Goal: Information Seeking & Learning: Learn about a topic

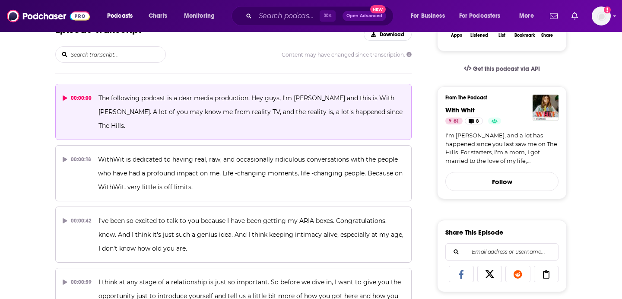
scroll to position [169, 0]
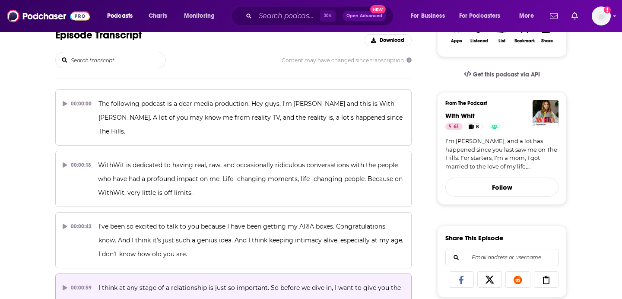
drag, startPoint x: 90, startPoint y: 89, endPoint x: 181, endPoint y: 293, distance: 223.1
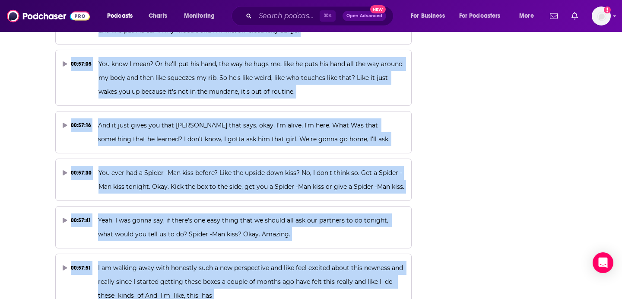
scroll to position [15433, 0]
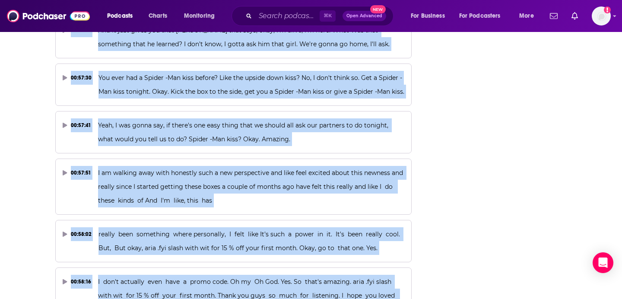
copy div "00:00:00 The following podcast is a dear media production. Hey guys, I'm [PERSO…"
drag, startPoint x: 31, startPoint y: 84, endPoint x: 273, endPoint y: 276, distance: 308.4
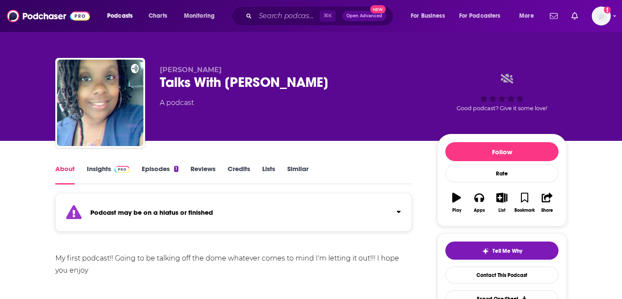
scroll to position [3, 0]
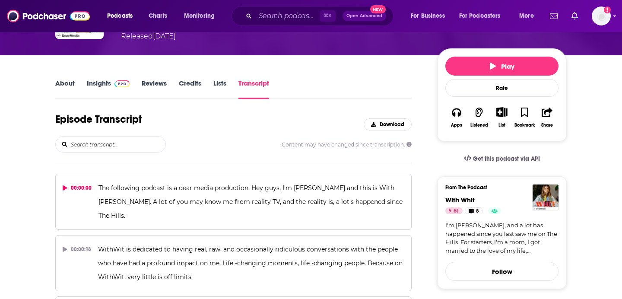
scroll to position [90, 0]
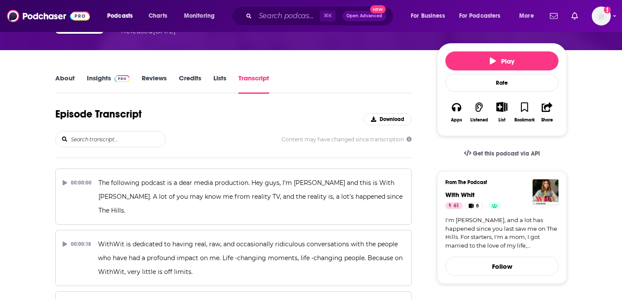
click at [96, 77] on link "Insights" at bounding box center [108, 84] width 43 height 20
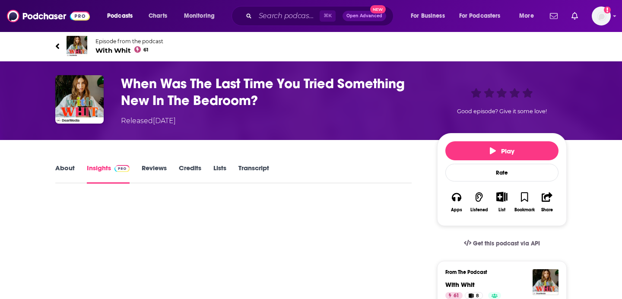
click at [152, 173] on link "Reviews" at bounding box center [154, 174] width 25 height 20
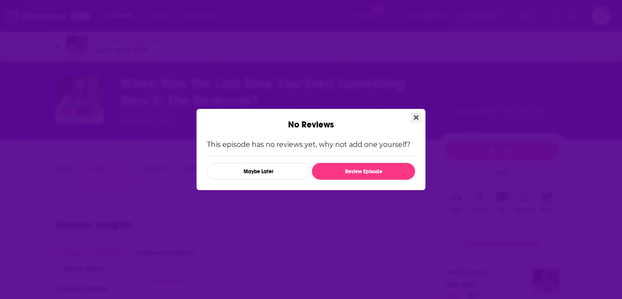
click at [416, 119] on icon "Close" at bounding box center [416, 117] width 5 height 7
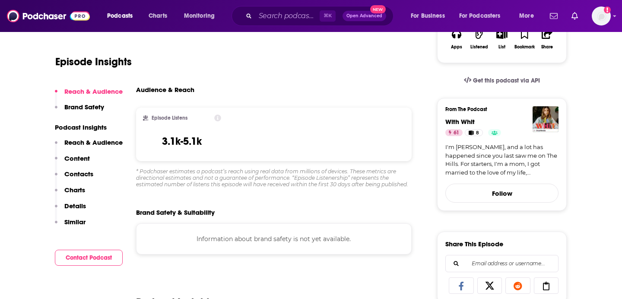
scroll to position [183, 0]
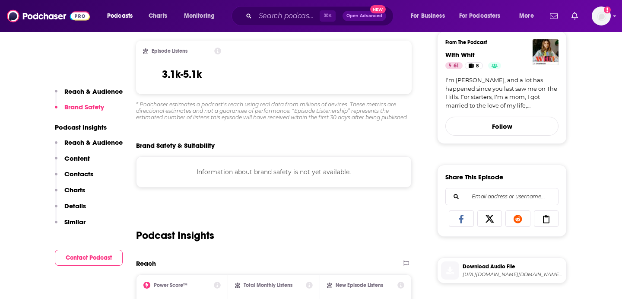
click at [97, 143] on p "Reach & Audience" at bounding box center [93, 142] width 58 height 8
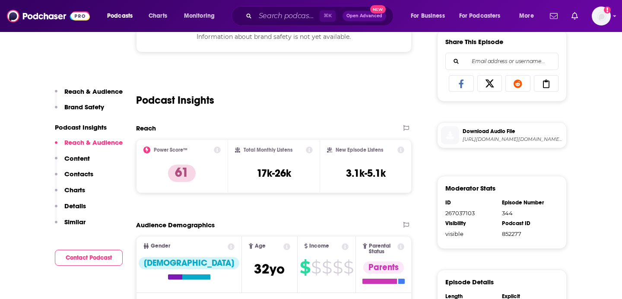
scroll to position [369, 0]
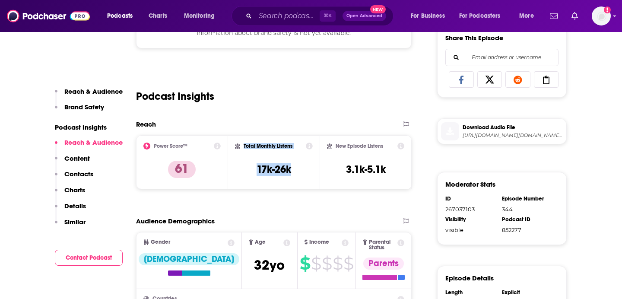
drag, startPoint x: 300, startPoint y: 170, endPoint x: 227, endPoint y: 169, distance: 73.4
click at [228, 169] on div "Total Monthly Listens 17k-26k" at bounding box center [274, 162] width 92 height 54
